Goal: Information Seeking & Learning: Check status

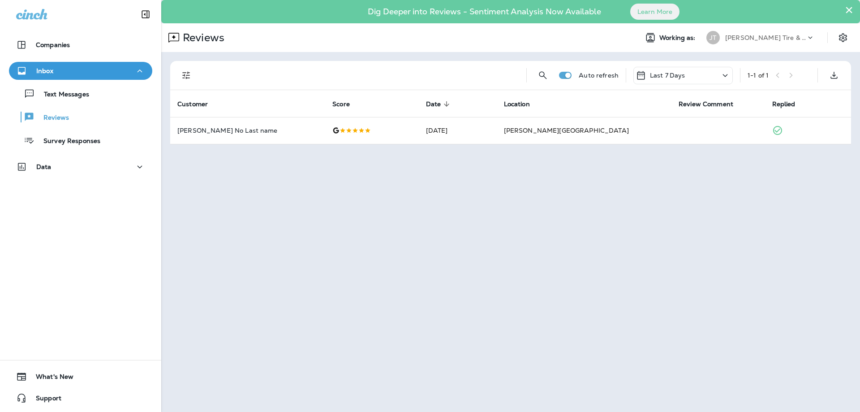
click at [676, 76] on p "Last 7 Days" at bounding box center [667, 75] width 35 height 7
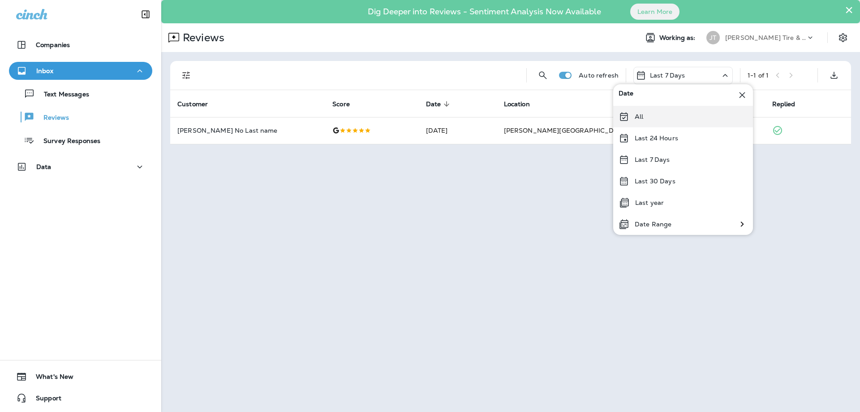
click at [653, 122] on div "All" at bounding box center [683, 117] width 140 height 22
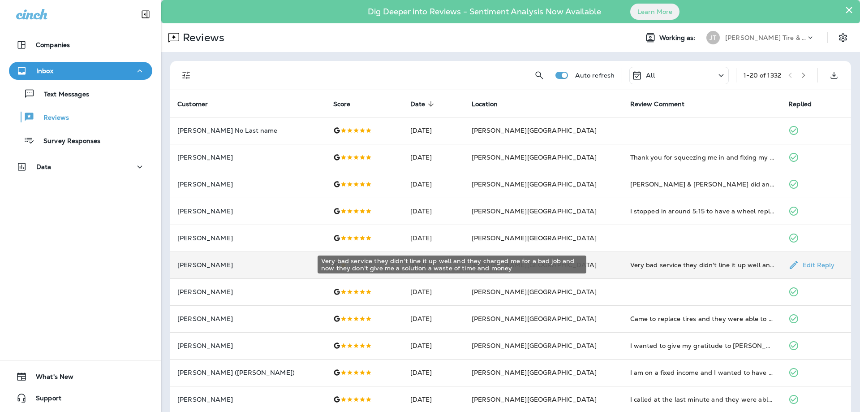
scroll to position [97, 0]
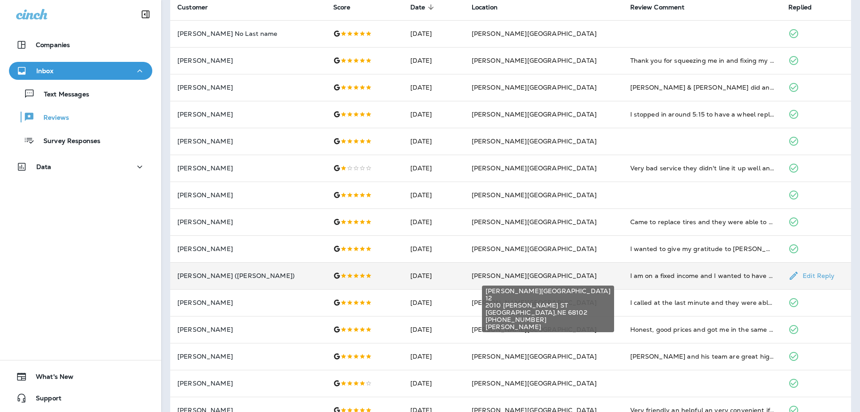
click at [507, 276] on span "[PERSON_NAME][GEOGRAPHIC_DATA]" at bounding box center [534, 276] width 125 height 8
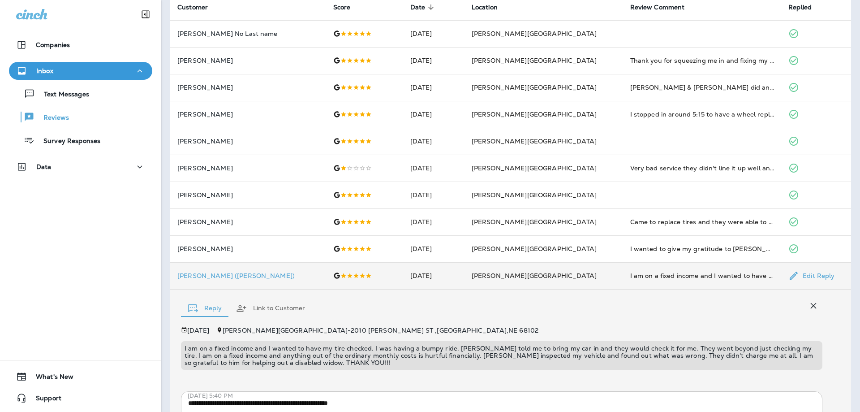
click at [582, 269] on td "[PERSON_NAME][GEOGRAPHIC_DATA]" at bounding box center [544, 275] width 159 height 27
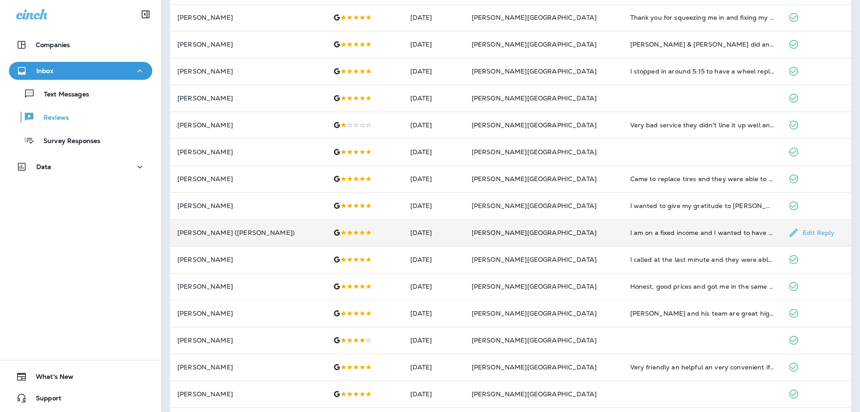
scroll to position [194, 0]
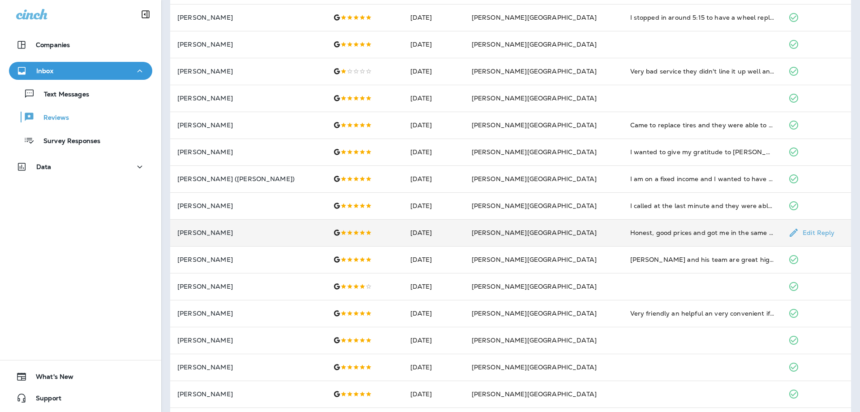
click at [575, 241] on td "[PERSON_NAME][GEOGRAPHIC_DATA]" at bounding box center [544, 232] width 159 height 27
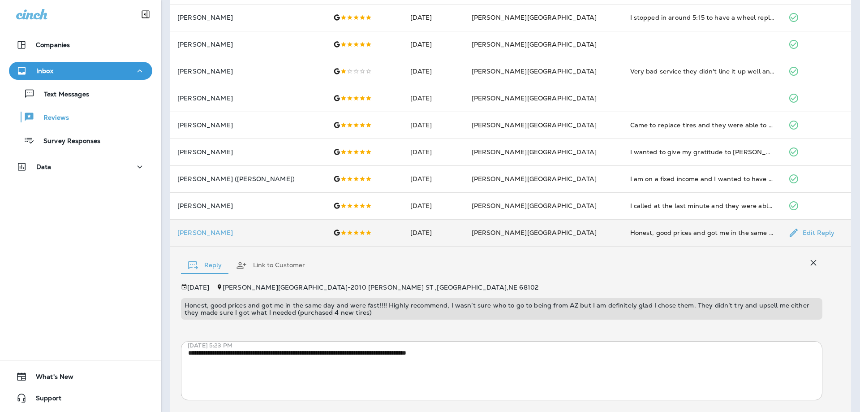
click at [585, 236] on td "[PERSON_NAME][GEOGRAPHIC_DATA]" at bounding box center [544, 232] width 159 height 27
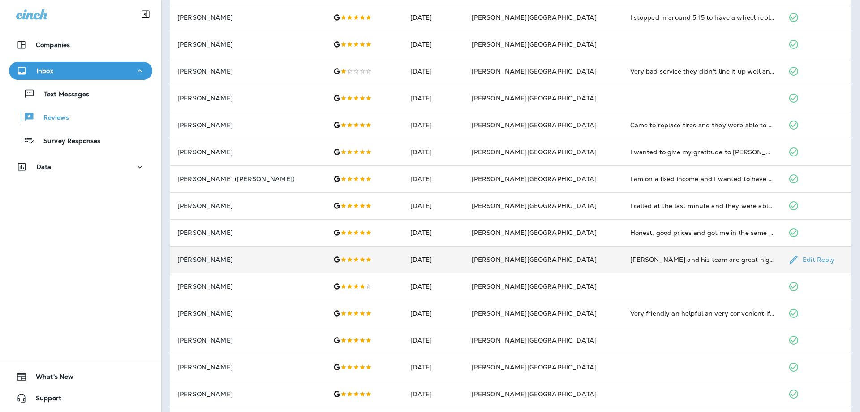
click at [549, 272] on td "[PERSON_NAME][GEOGRAPHIC_DATA]" at bounding box center [544, 259] width 159 height 27
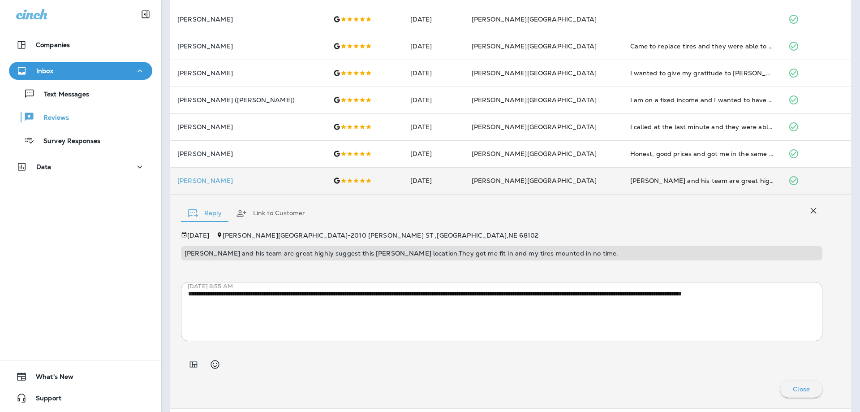
scroll to position [290, 0]
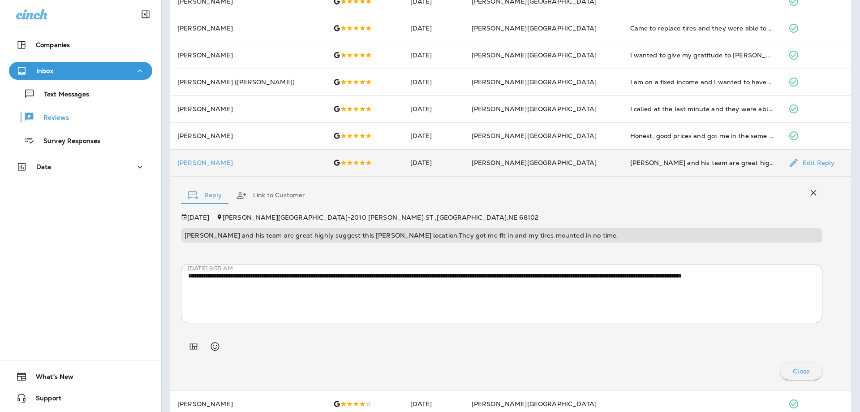
click at [541, 163] on td "[PERSON_NAME][GEOGRAPHIC_DATA]" at bounding box center [544, 162] width 159 height 27
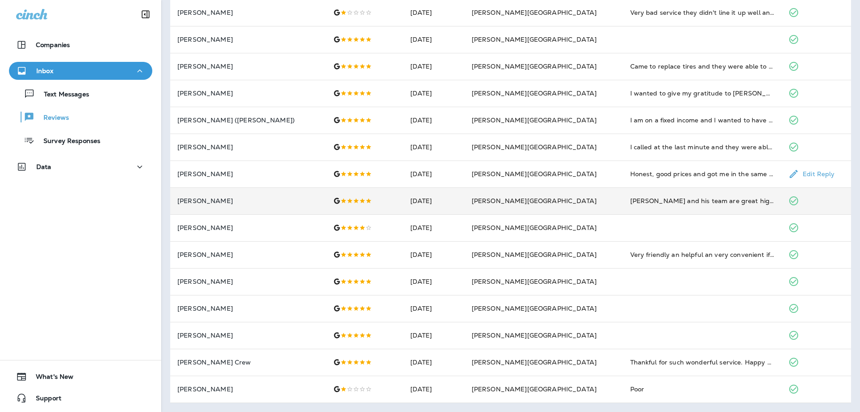
scroll to position [252, 0]
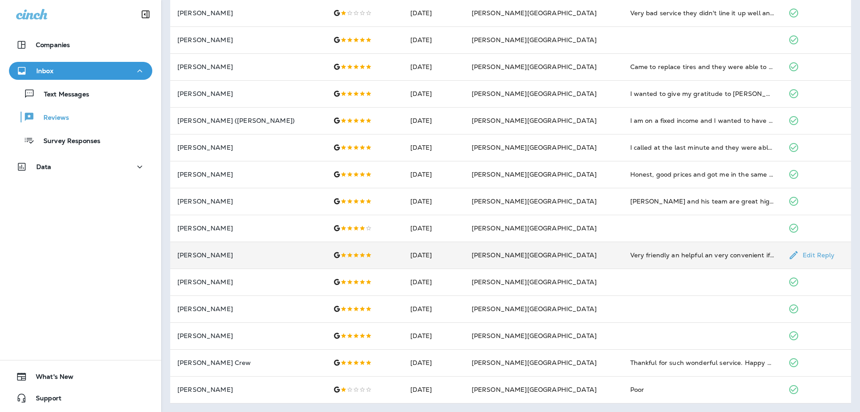
click at [537, 255] on td "[PERSON_NAME][GEOGRAPHIC_DATA]" at bounding box center [544, 255] width 159 height 27
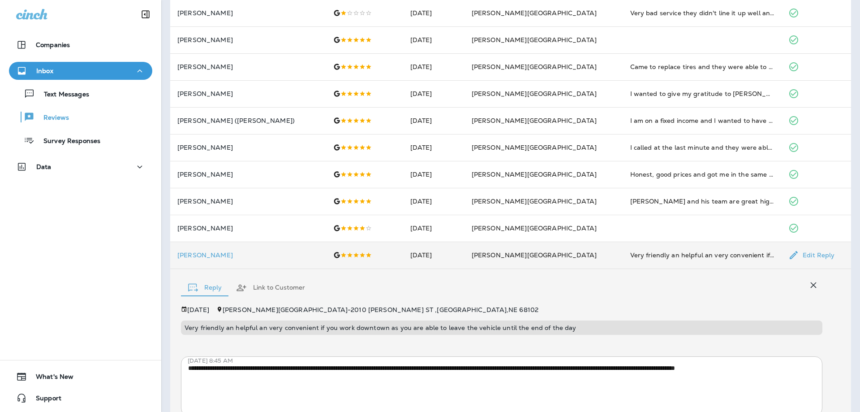
click at [537, 255] on td "[PERSON_NAME][GEOGRAPHIC_DATA]" at bounding box center [544, 255] width 159 height 27
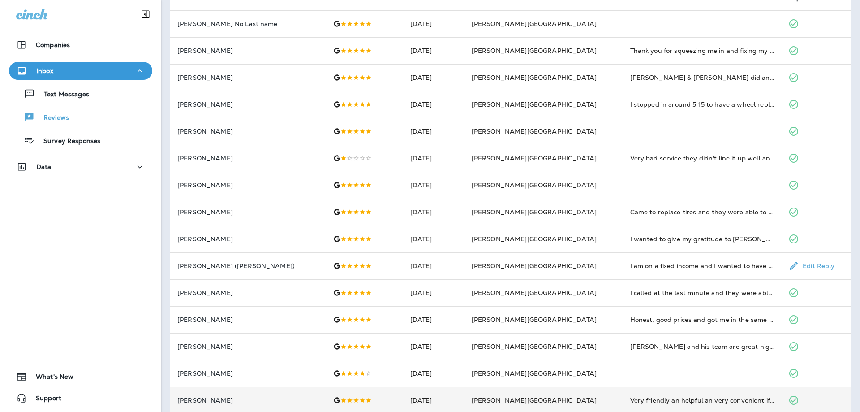
scroll to position [58, 0]
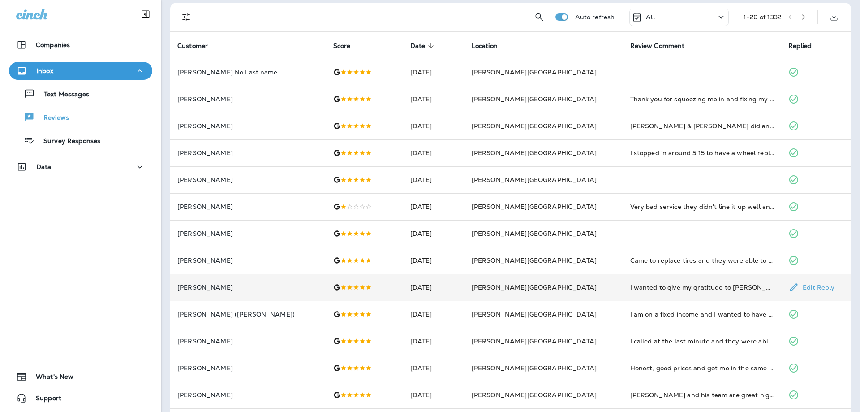
click at [571, 286] on td "[PERSON_NAME][GEOGRAPHIC_DATA]" at bounding box center [544, 287] width 159 height 27
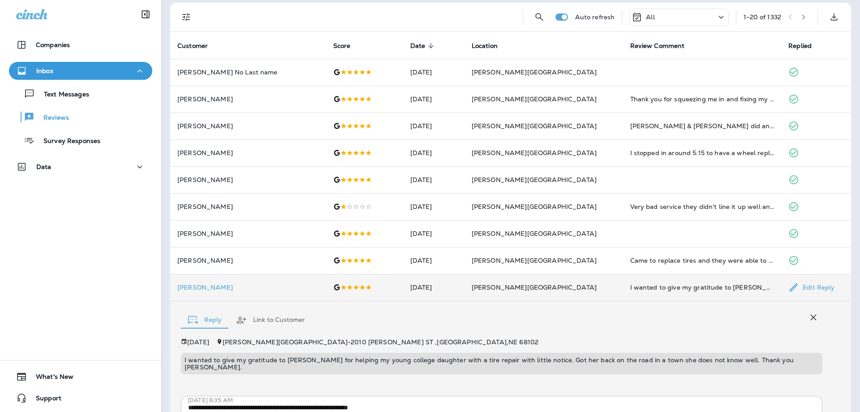
click at [571, 286] on td "[PERSON_NAME][GEOGRAPHIC_DATA]" at bounding box center [544, 287] width 159 height 27
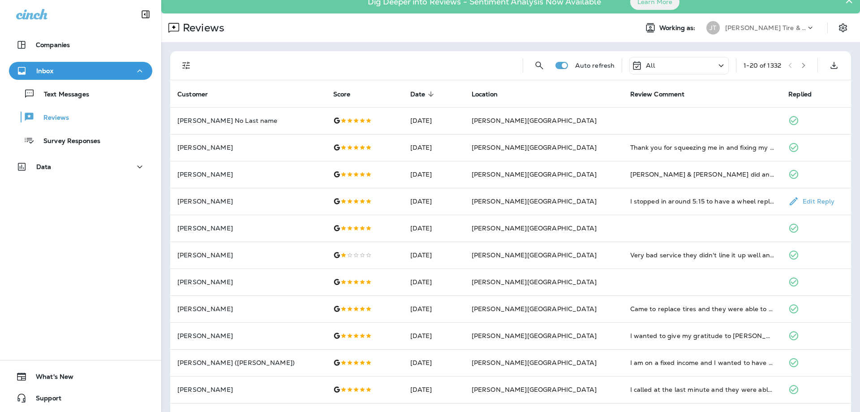
scroll to position [0, 0]
